Goal: Check status: Check status

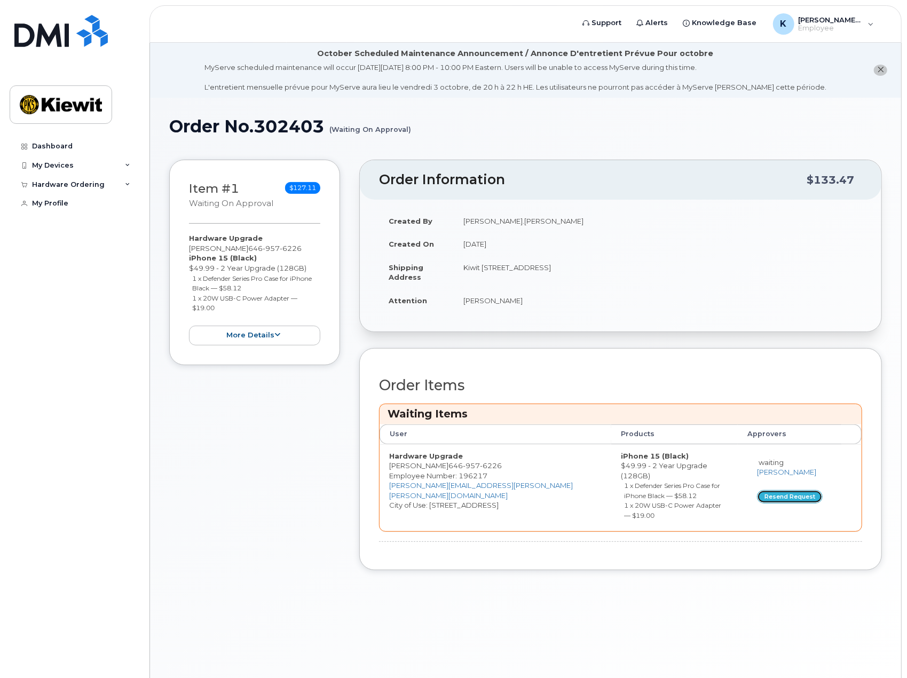
click at [785, 494] on button "Resend request" at bounding box center [790, 496] width 66 height 13
click at [781, 492] on button "Resend request" at bounding box center [790, 496] width 66 height 13
